Goal: Task Accomplishment & Management: Use online tool/utility

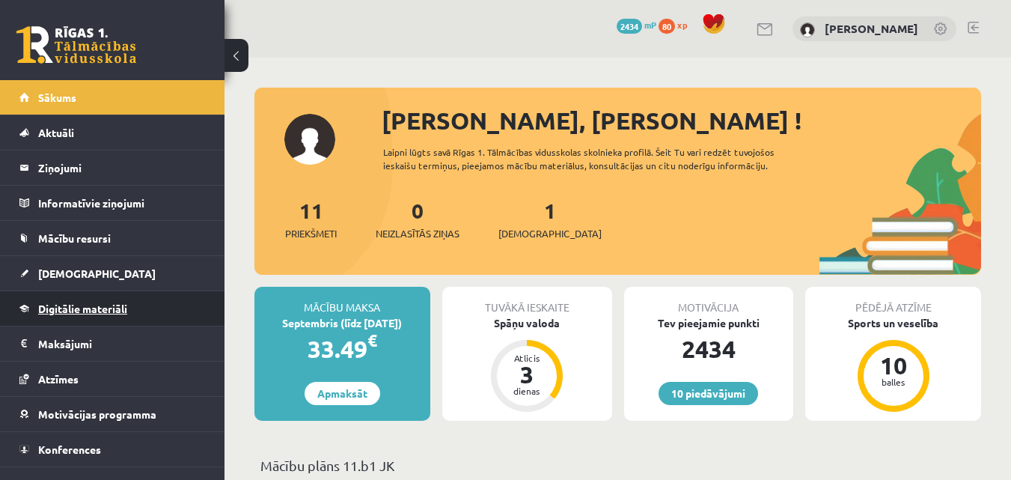
click at [120, 323] on link "Digitālie materiāli" at bounding box center [112, 308] width 186 height 34
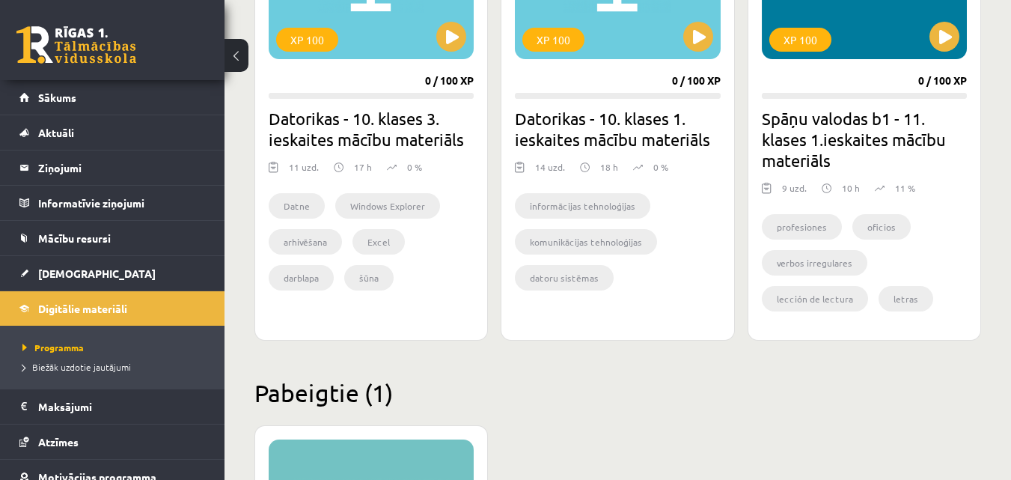
scroll to position [1484, 0]
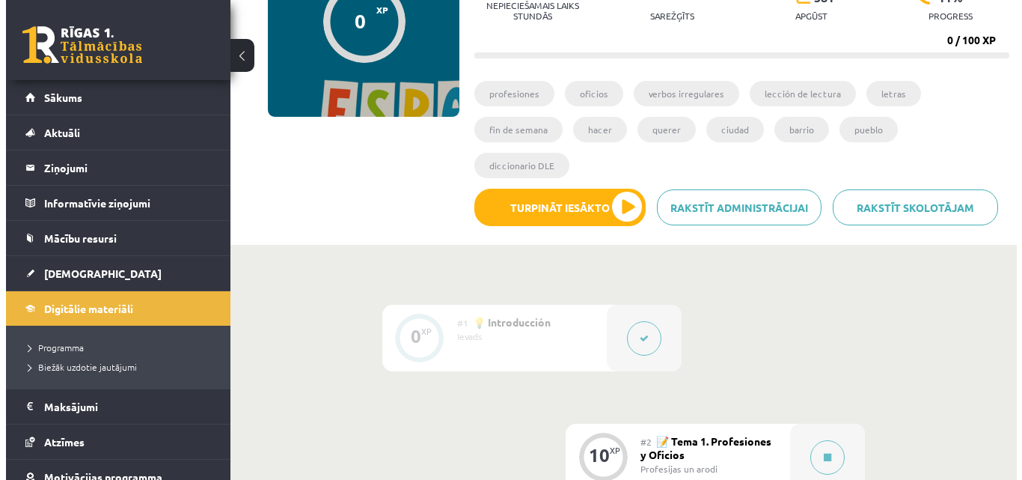
scroll to position [224, 0]
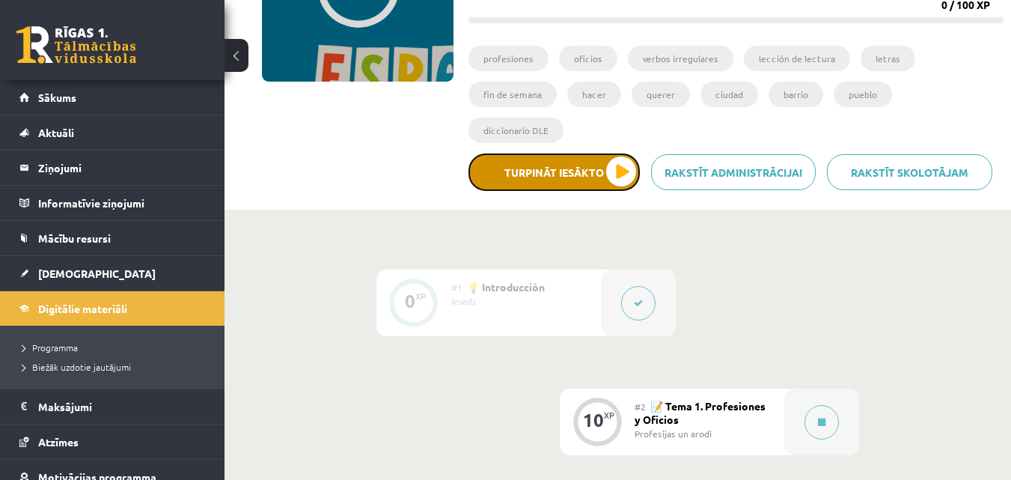
click at [607, 153] on button "Turpināt iesākto" at bounding box center [553, 171] width 171 height 37
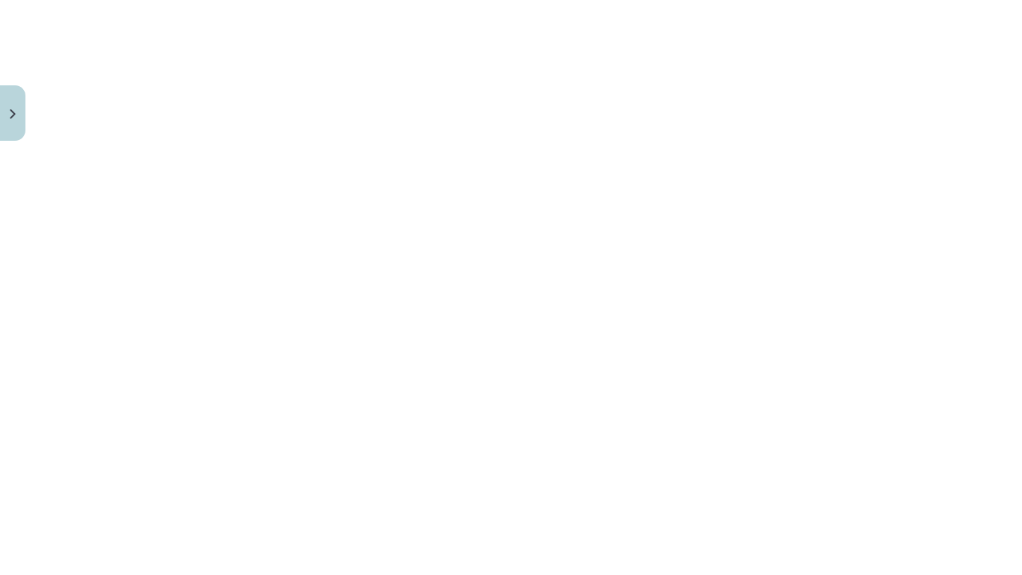
scroll to position [869, 0]
